Goal: Leave review/rating: Share an evaluation or opinion about a product, service, or content

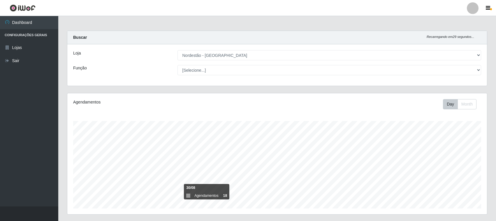
select select "420"
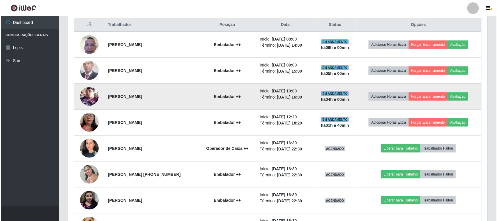
scroll to position [121, 419]
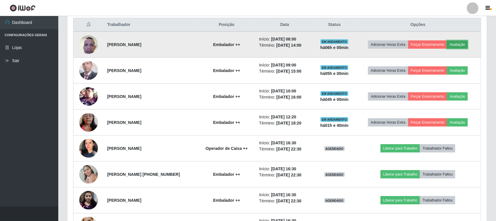
click at [462, 44] on button "Avaliação" at bounding box center [457, 44] width 21 height 8
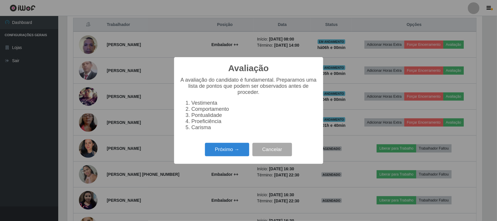
scroll to position [121, 415]
click at [227, 150] on button "Próximo →" at bounding box center [227, 150] width 44 height 14
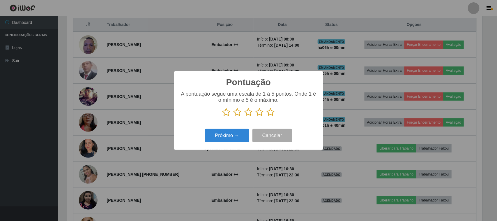
click at [271, 114] on icon at bounding box center [271, 112] width 8 height 9
click at [267, 116] on input "radio" at bounding box center [267, 116] width 0 height 0
click at [230, 138] on button "Próximo →" at bounding box center [227, 136] width 44 height 14
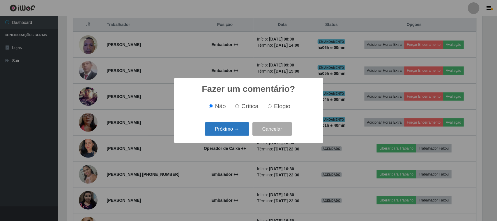
click at [230, 129] on button "Próximo →" at bounding box center [227, 129] width 44 height 14
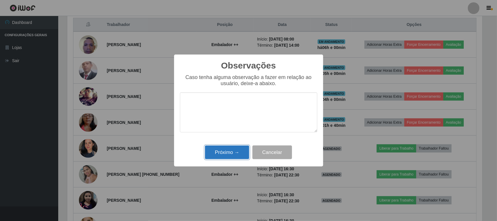
click at [232, 152] on button "Próximo →" at bounding box center [227, 152] width 44 height 14
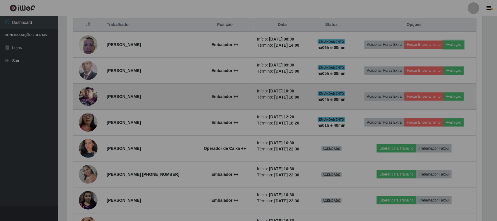
scroll to position [121, 419]
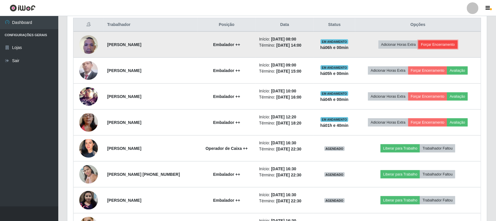
click at [437, 44] on button "Forçar Encerramento" at bounding box center [437, 44] width 39 height 8
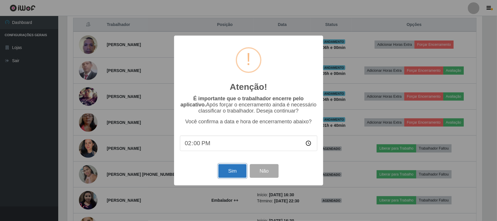
click at [234, 171] on button "Sim" at bounding box center [232, 171] width 28 height 14
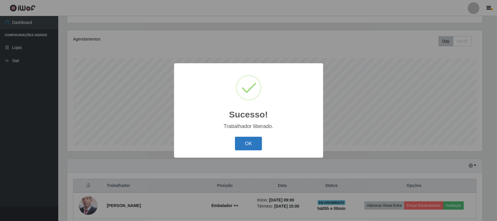
click at [247, 144] on button "OK" at bounding box center [248, 144] width 27 height 14
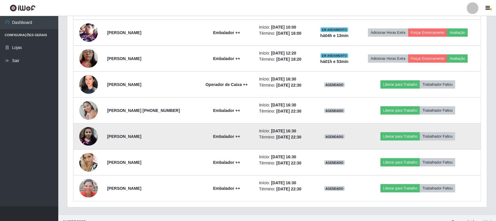
scroll to position [271, 0]
